Goal: Information Seeking & Learning: Understand process/instructions

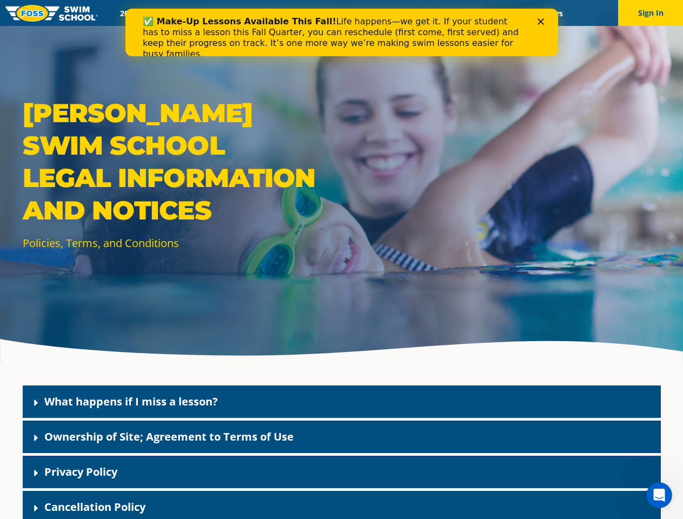
click at [341, 273] on div "[PERSON_NAME] Swim School Legal Information and Notices Policies, Terms, and Co…" at bounding box center [341, 181] width 683 height 363
click at [651, 13] on button "Sign In" at bounding box center [650, 13] width 65 height 26
click at [342, 402] on div "What happens if I miss a lesson?" at bounding box center [342, 402] width 638 height 32
click at [131, 401] on link "What happens if I miss a lesson?" at bounding box center [131, 401] width 174 height 15
click at [342, 437] on div "Ownership of Site; Agreement to Terms of Use" at bounding box center [342, 437] width 638 height 32
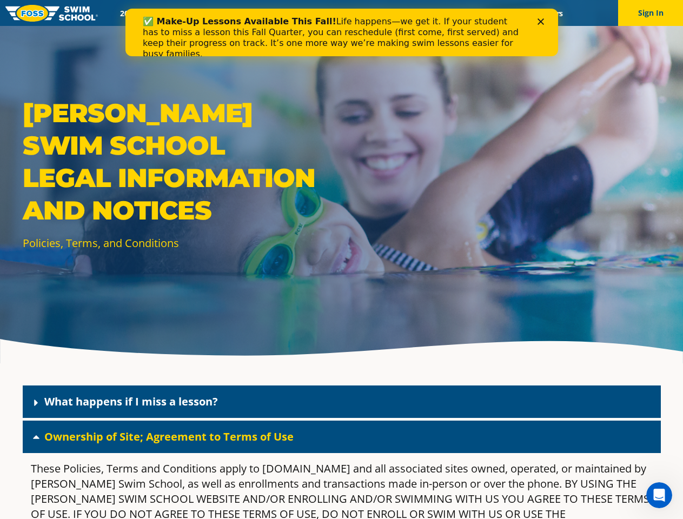
click at [169, 437] on link "Ownership of Site; Agreement to Terms of Use" at bounding box center [168, 436] width 249 height 15
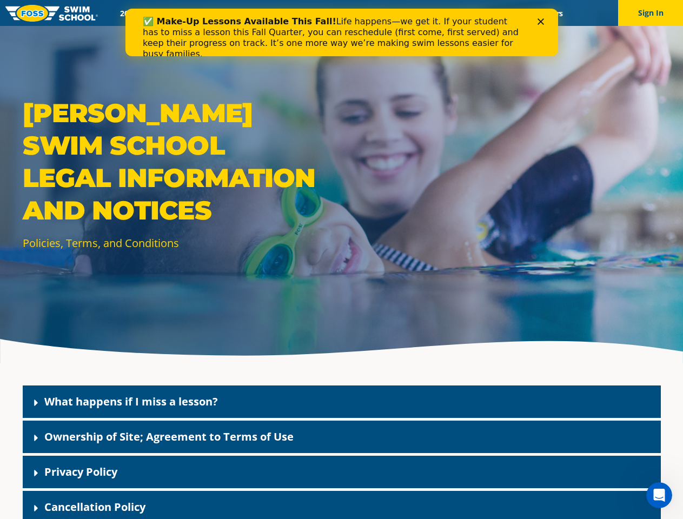
click at [342, 472] on div "Privacy Policy" at bounding box center [342, 472] width 638 height 32
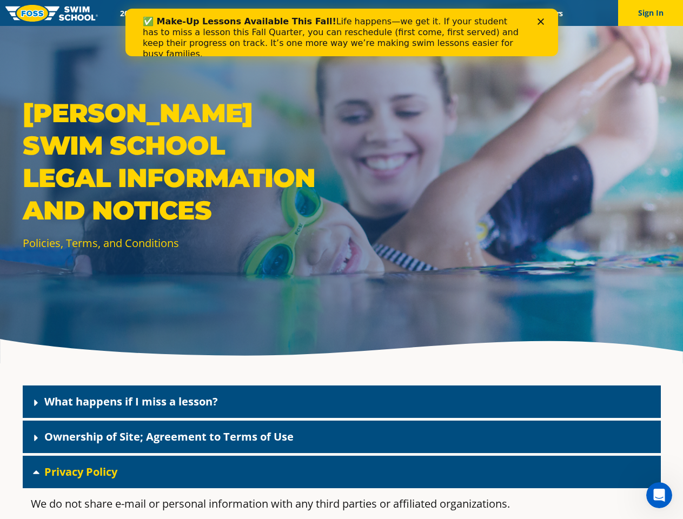
click at [81, 472] on link "Privacy Policy" at bounding box center [80, 472] width 73 height 15
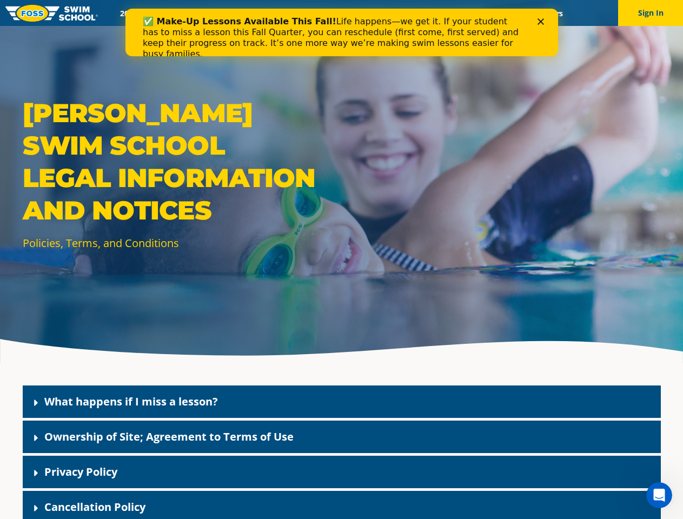
click at [342, 505] on div "Cancellation Policy" at bounding box center [342, 507] width 638 height 32
click at [95, 507] on link "Cancellation Policy" at bounding box center [94, 507] width 101 height 15
